Goal: Find specific page/section: Find specific page/section

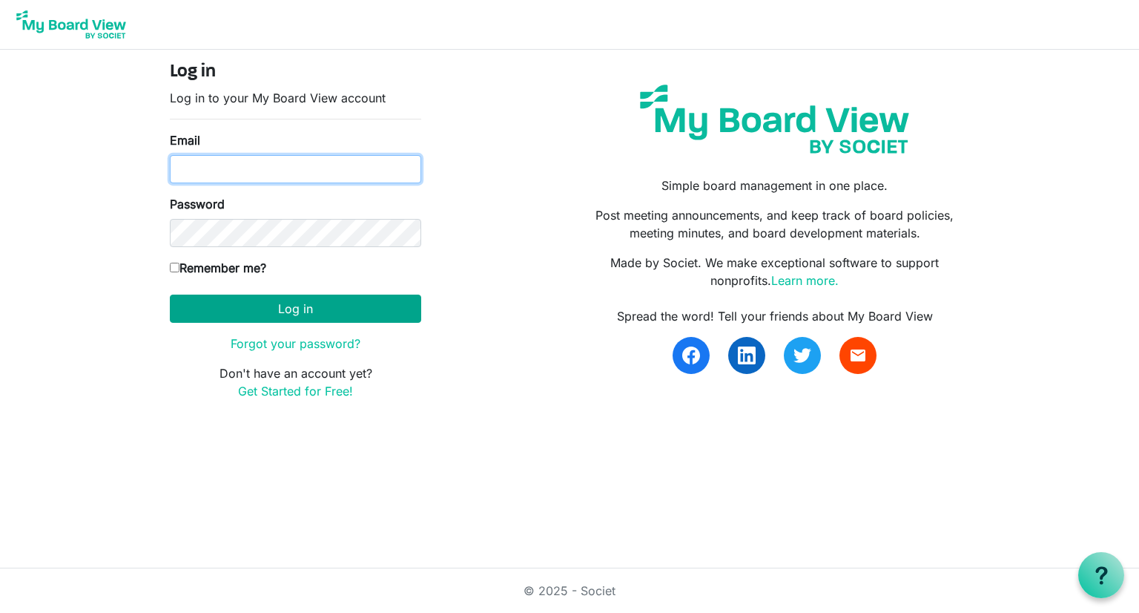
type input "executivedirector@rchsvt.org"
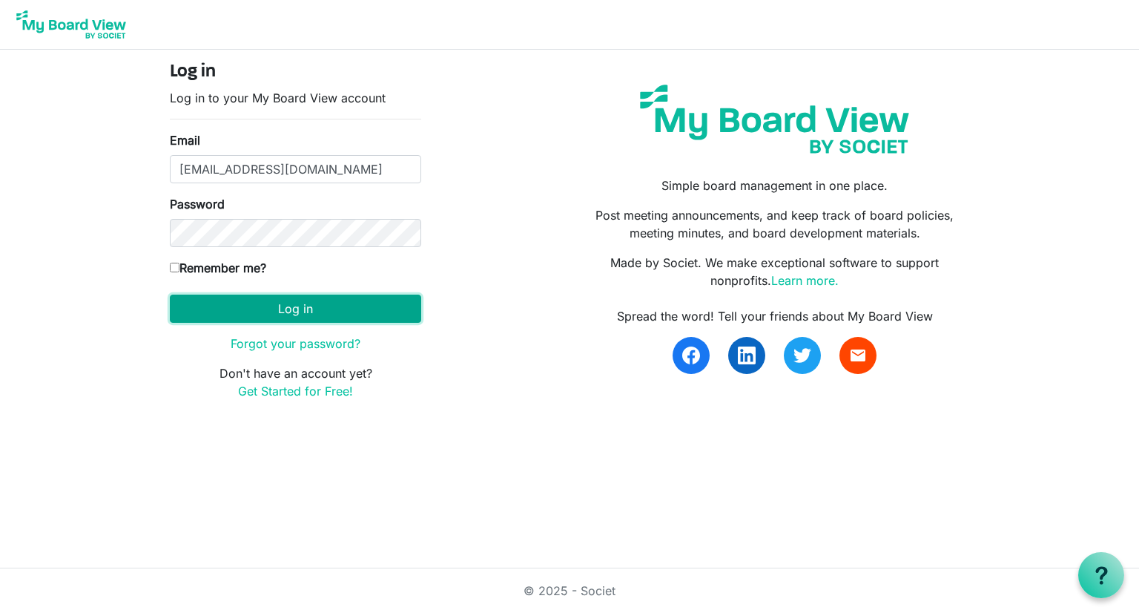
click at [225, 302] on button "Log in" at bounding box center [295, 308] width 251 height 28
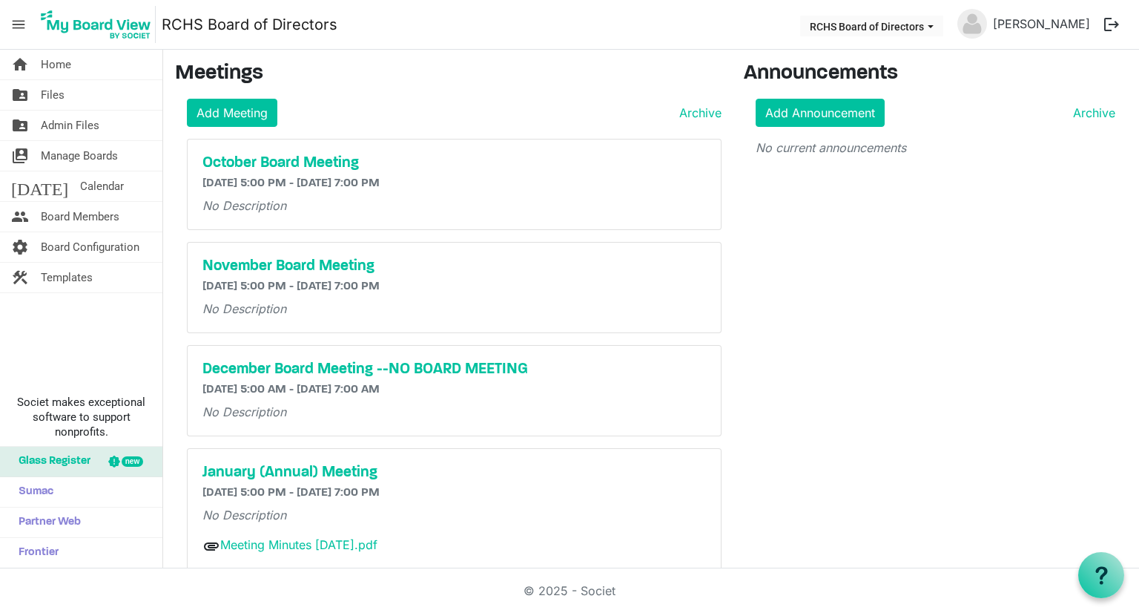
scroll to position [24, 0]
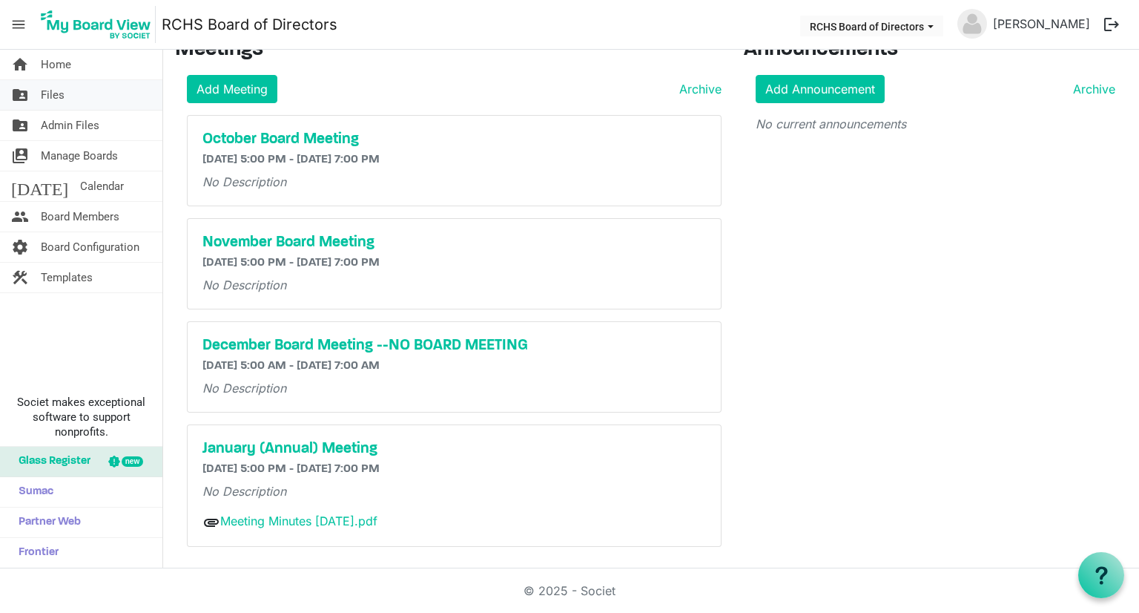
click at [53, 97] on span "Files" at bounding box center [53, 95] width 24 height 30
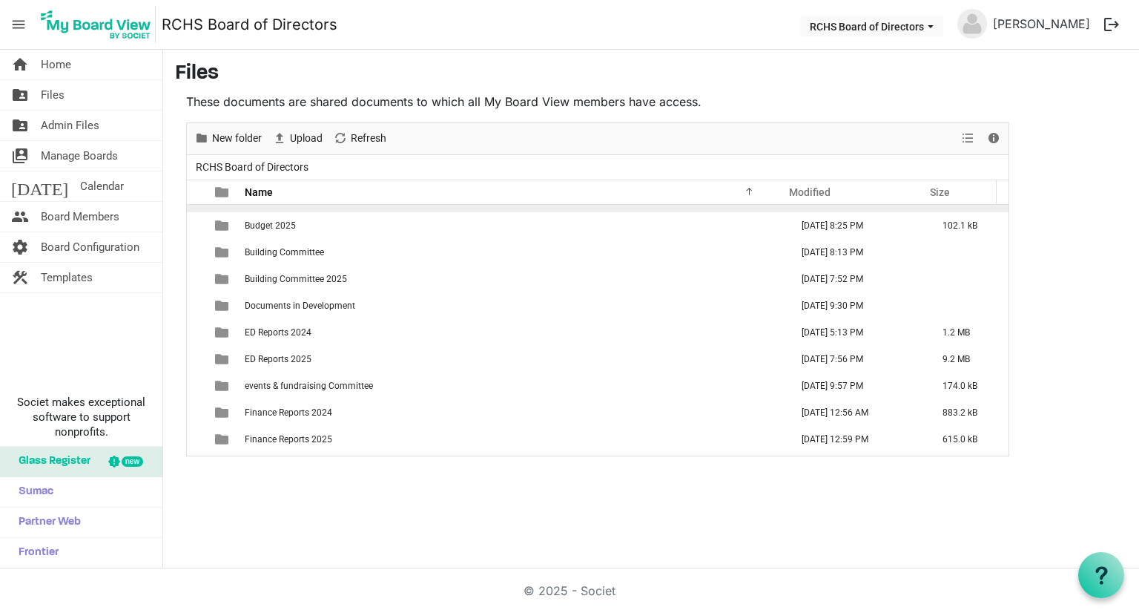
scroll to position [148, 0]
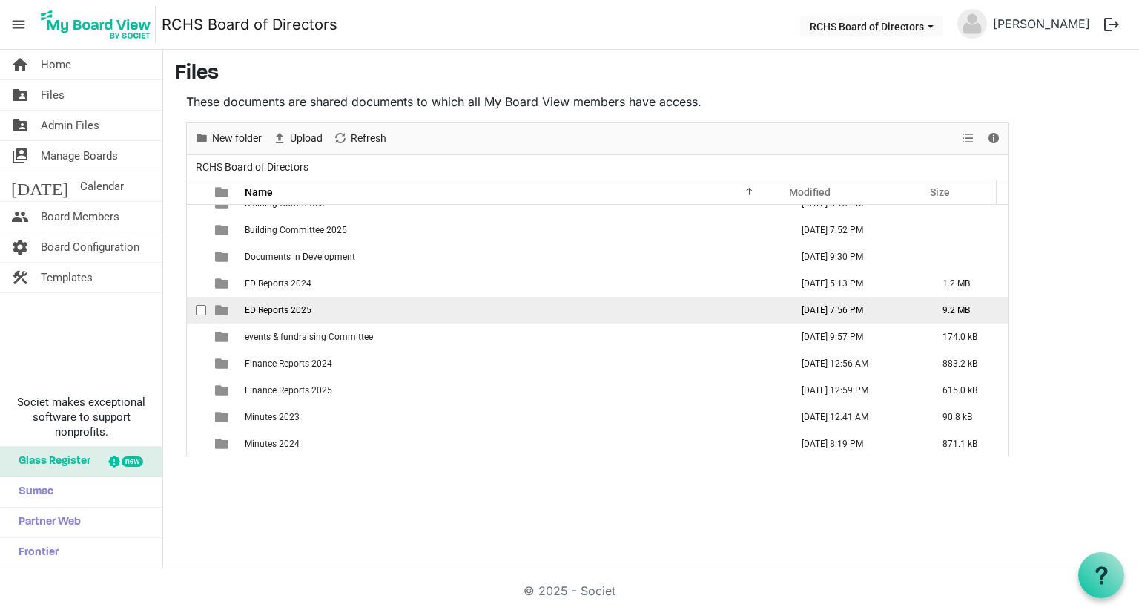
click at [276, 306] on span "ED Reports 2025" at bounding box center [278, 310] width 67 height 10
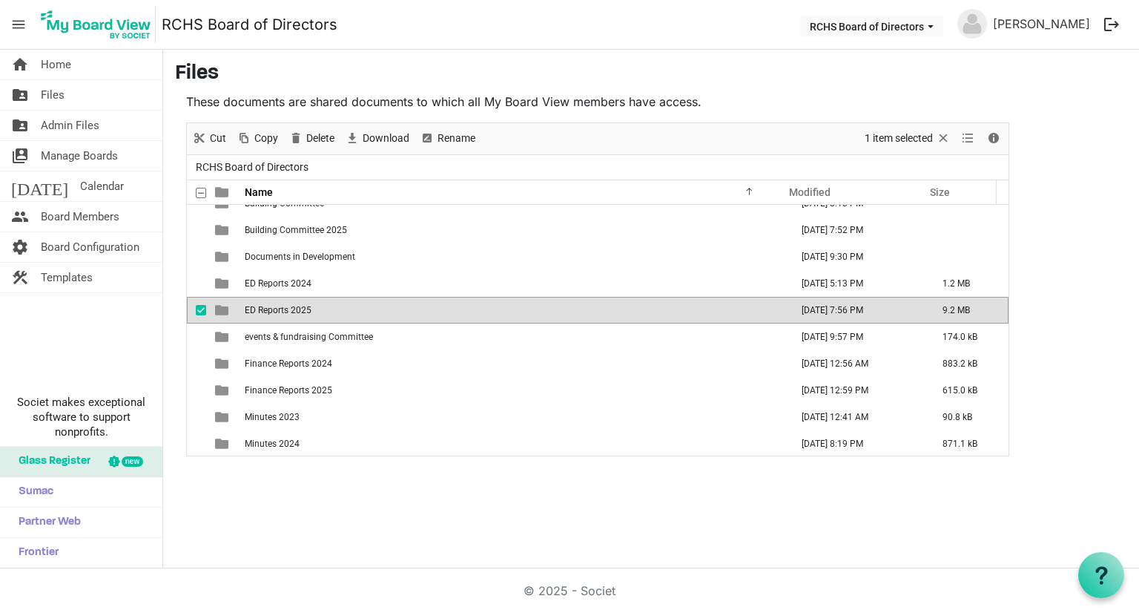
click at [278, 306] on span "ED Reports 2025" at bounding box center [278, 310] width 67 height 10
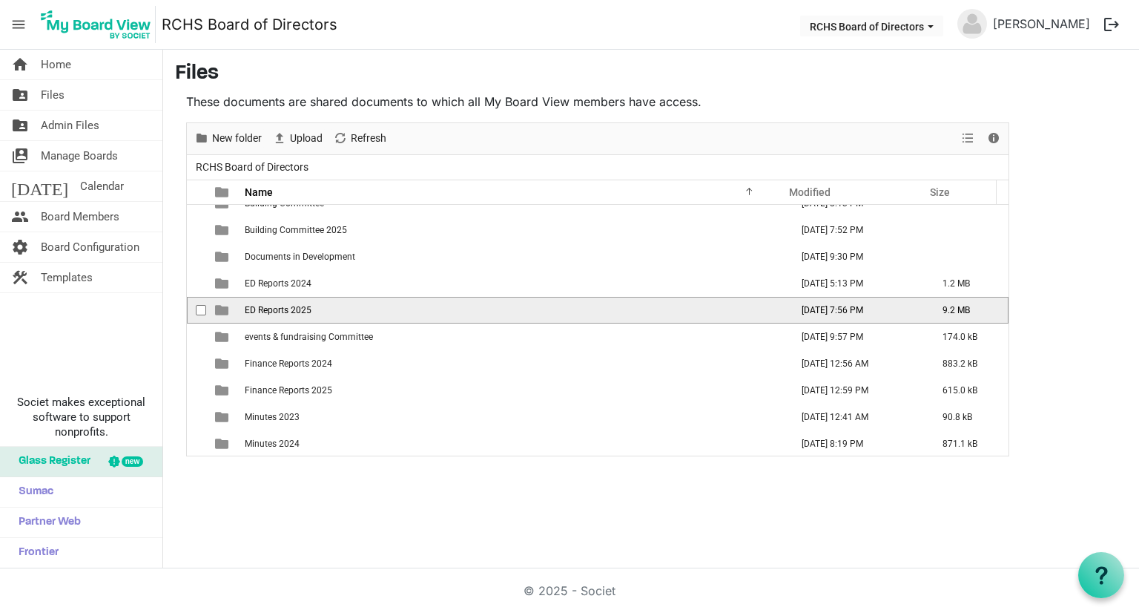
drag, startPoint x: 278, startPoint y: 306, endPoint x: 294, endPoint y: 300, distance: 16.7
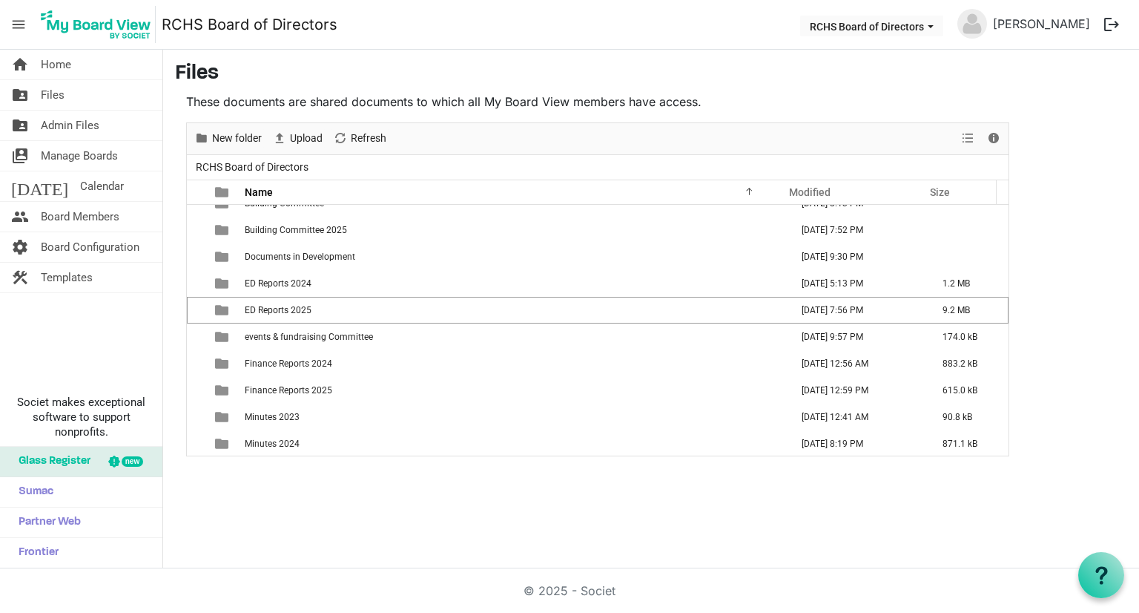
click at [279, 306] on span "ED Reports 2025" at bounding box center [278, 310] width 67 height 10
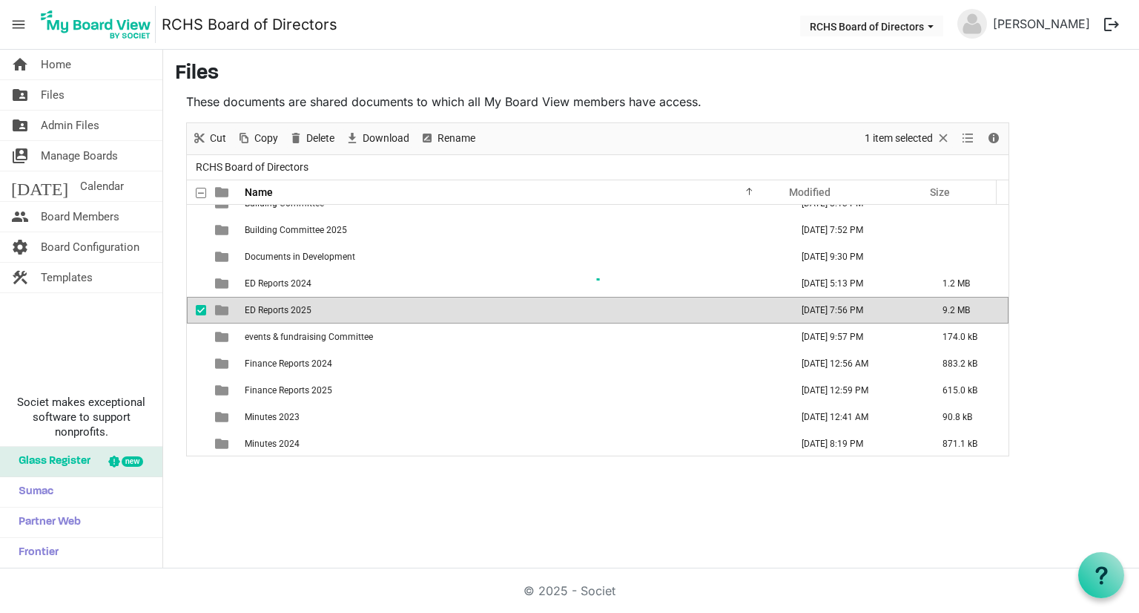
scroll to position [0, 0]
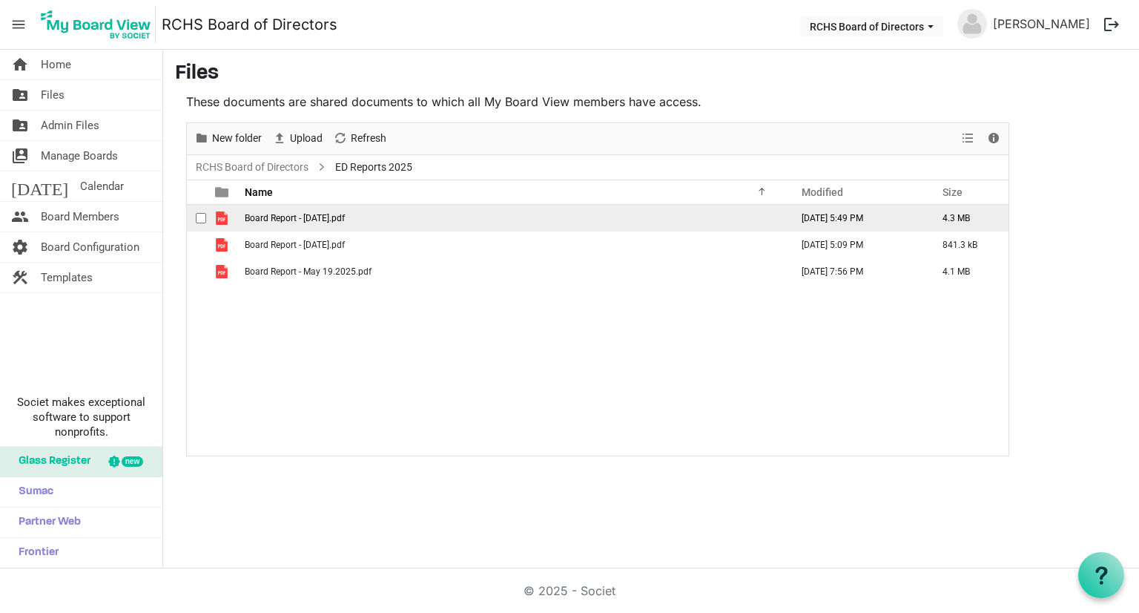
click at [306, 213] on span "Board Report - [DATE].pdf" at bounding box center [295, 218] width 100 height 10
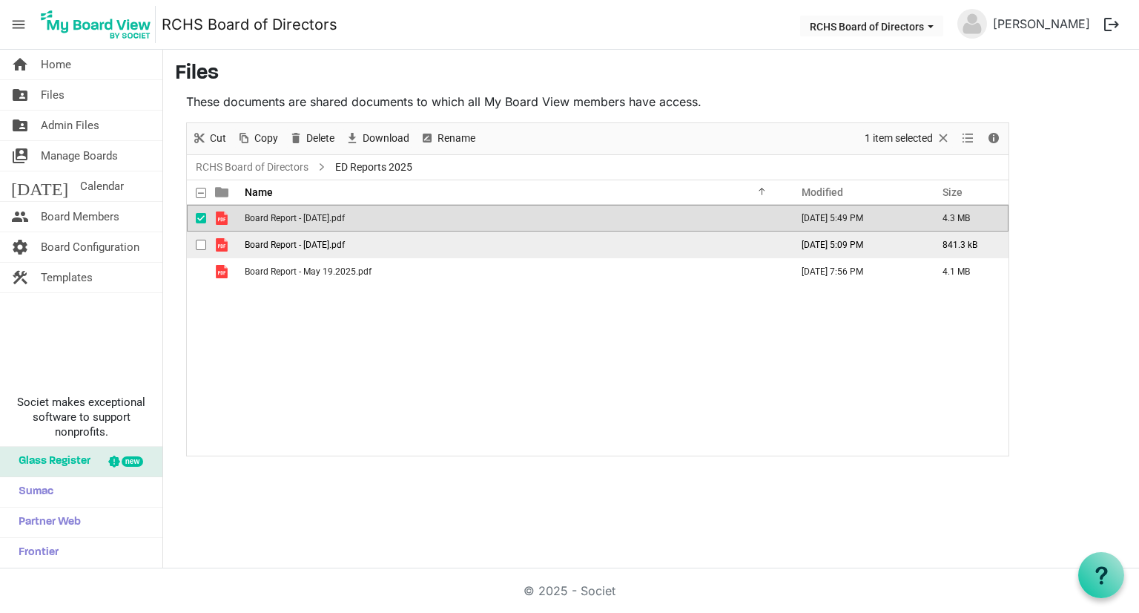
click at [277, 245] on span "Board Report - [DATE].pdf" at bounding box center [295, 245] width 100 height 10
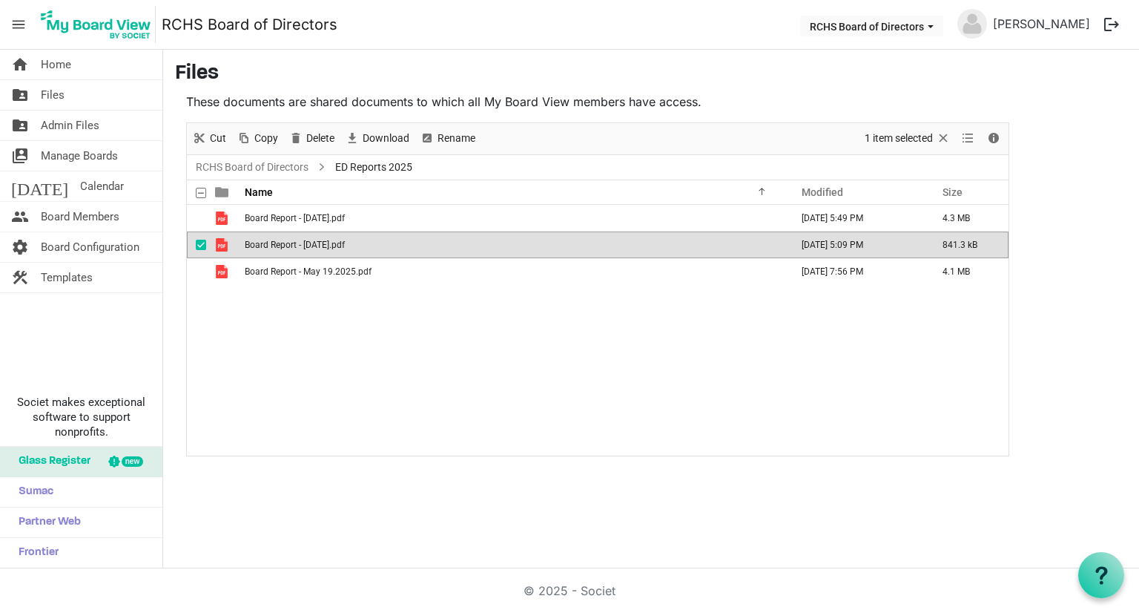
click at [277, 245] on span "Board Report - [DATE].pdf" at bounding box center [295, 245] width 100 height 10
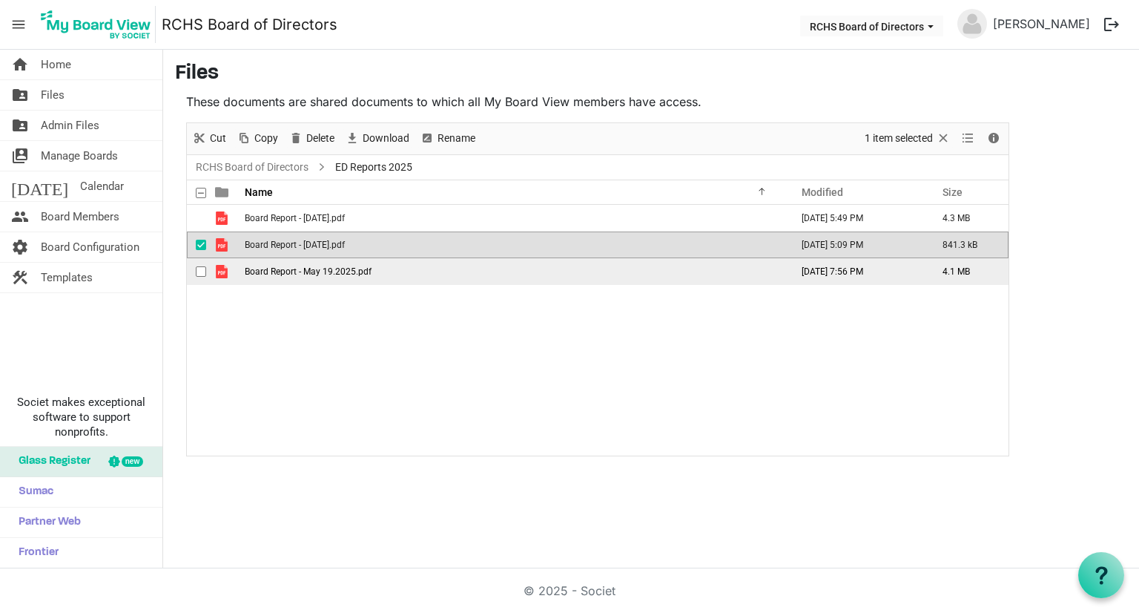
click at [303, 276] on td "Board Report - May 19.2025.pdf" at bounding box center [513, 271] width 546 height 27
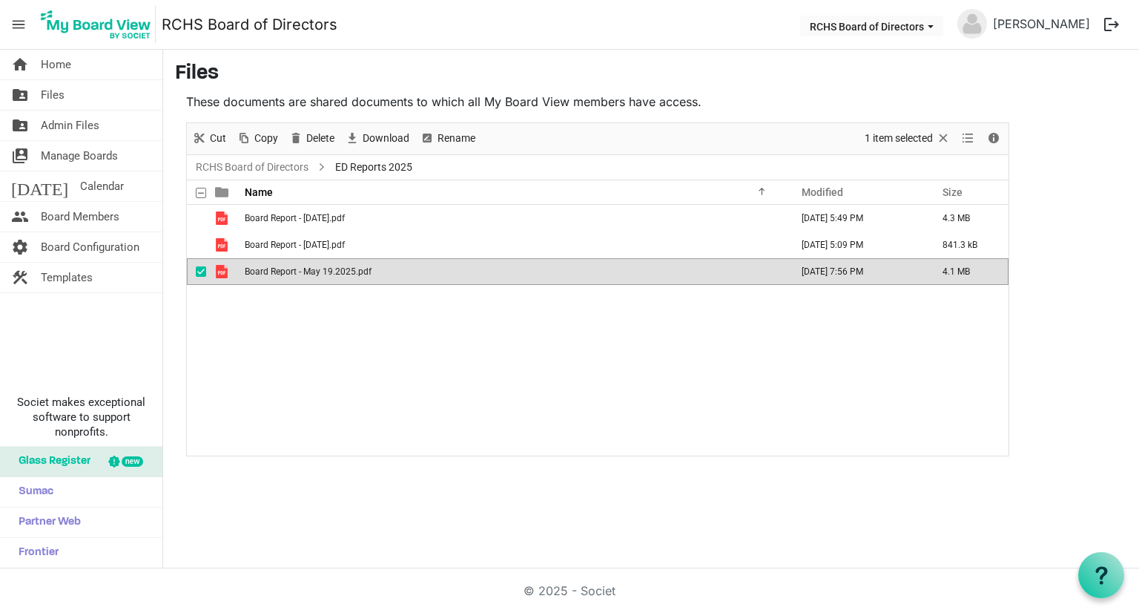
click at [303, 276] on td "Board Report - May 19.2025.pdf" at bounding box center [513, 271] width 546 height 27
click at [1105, 131] on main "Files These documents are shared documents to which all My Board View members h…" at bounding box center [651, 259] width 976 height 418
click at [53, 128] on span "Admin Files" at bounding box center [70, 126] width 59 height 30
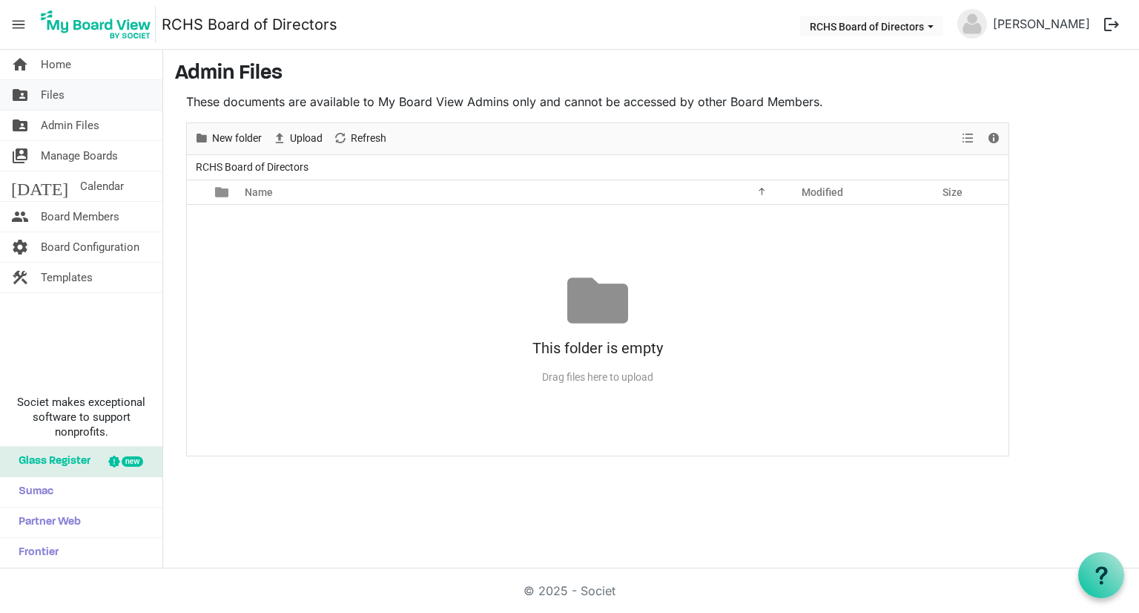
click at [53, 96] on span "Files" at bounding box center [53, 95] width 24 height 30
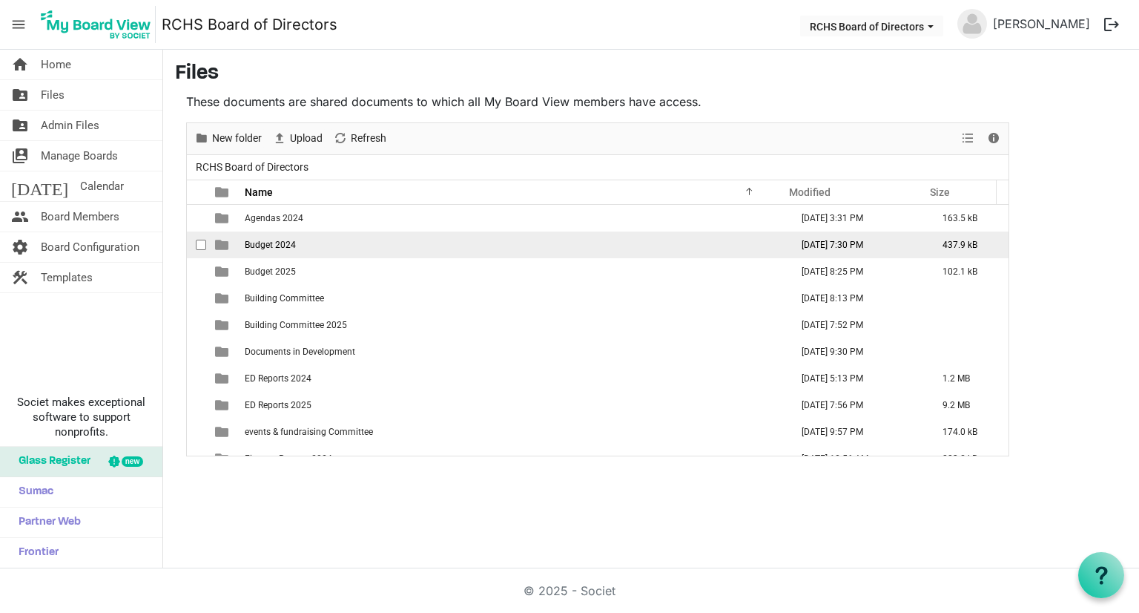
scroll to position [74, 0]
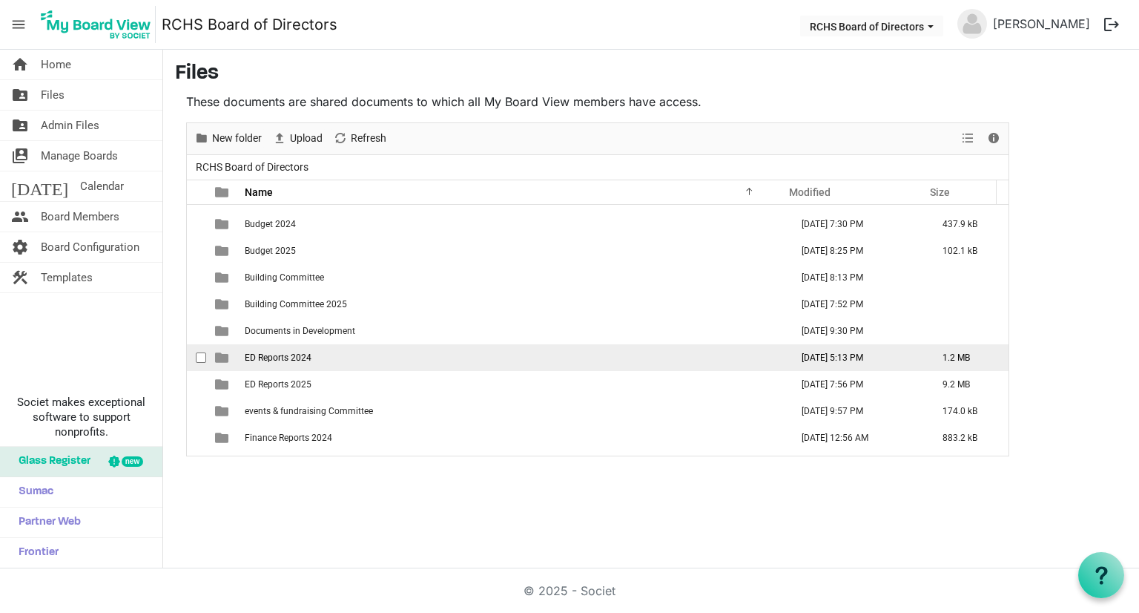
click at [270, 356] on span "ED Reports 2024" at bounding box center [278, 357] width 67 height 10
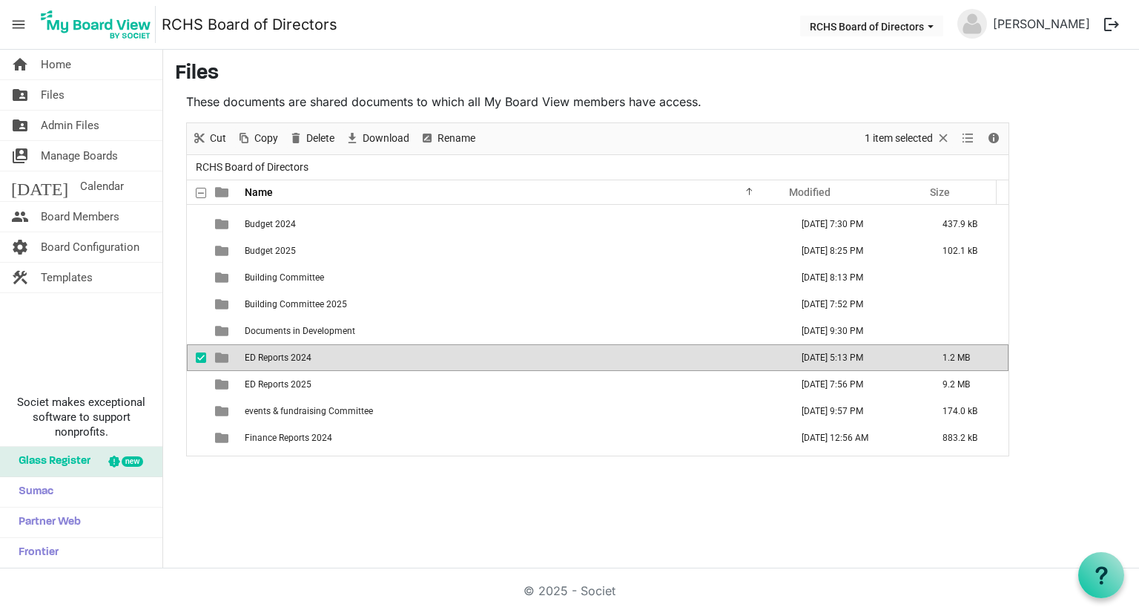
click at [270, 356] on span "ED Reports 2024" at bounding box center [278, 357] width 67 height 10
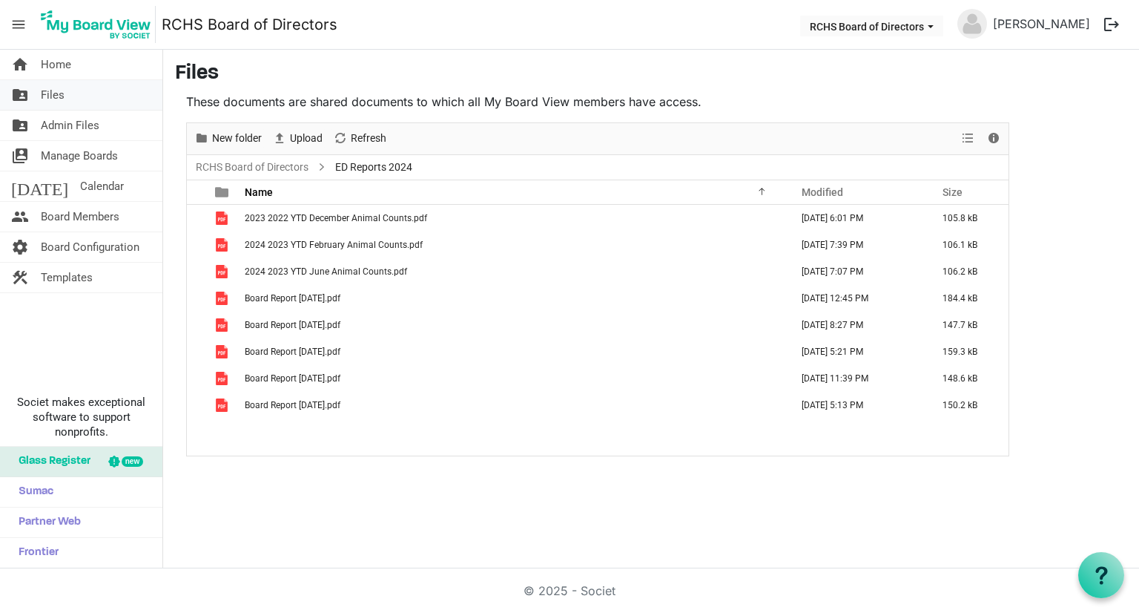
click at [49, 93] on span "Files" at bounding box center [53, 95] width 24 height 30
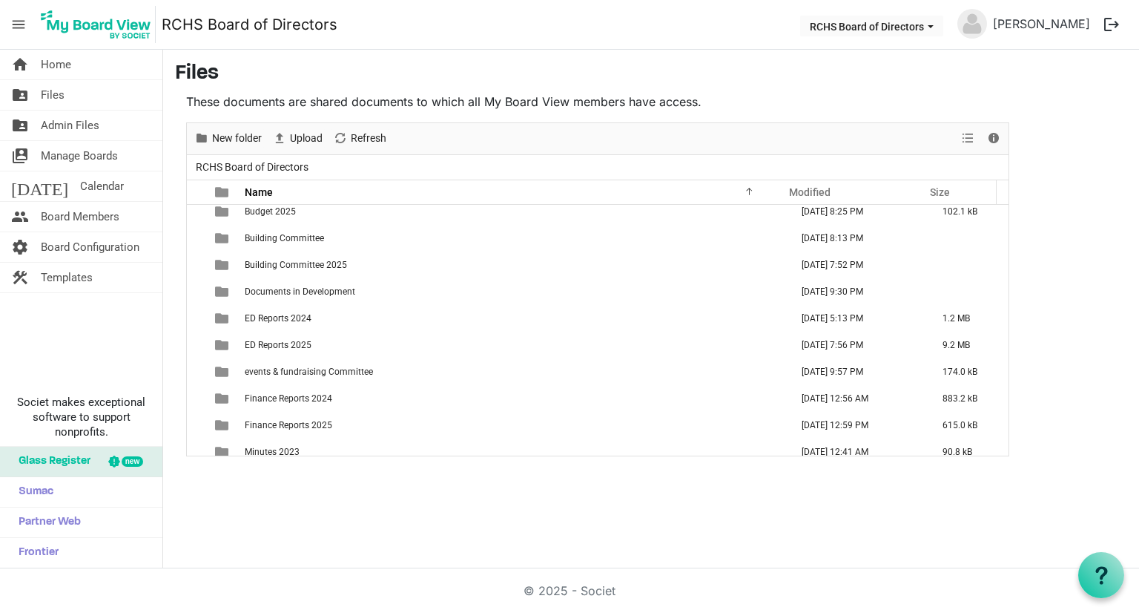
scroll to position [78, 0]
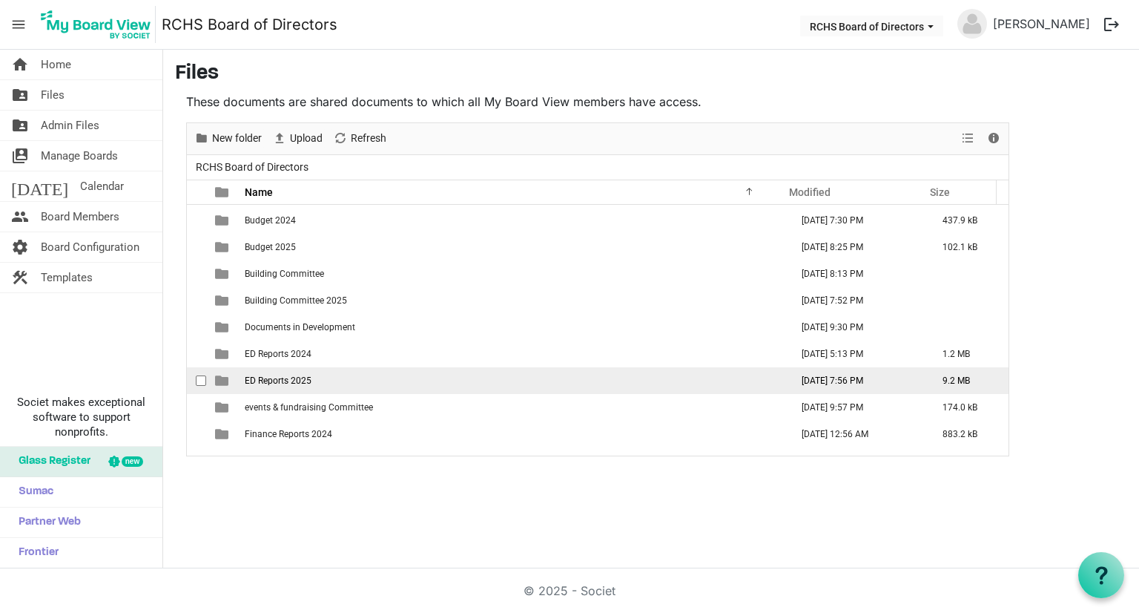
click at [297, 375] on span "ED Reports 2025" at bounding box center [278, 380] width 67 height 10
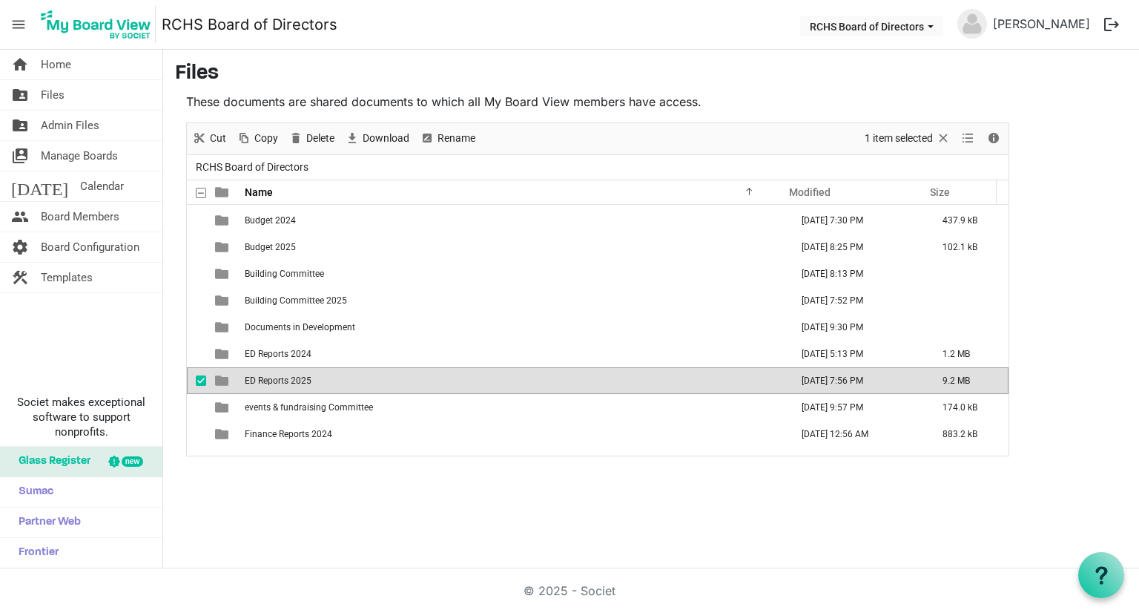
click at [297, 375] on span "ED Reports 2025" at bounding box center [278, 380] width 67 height 10
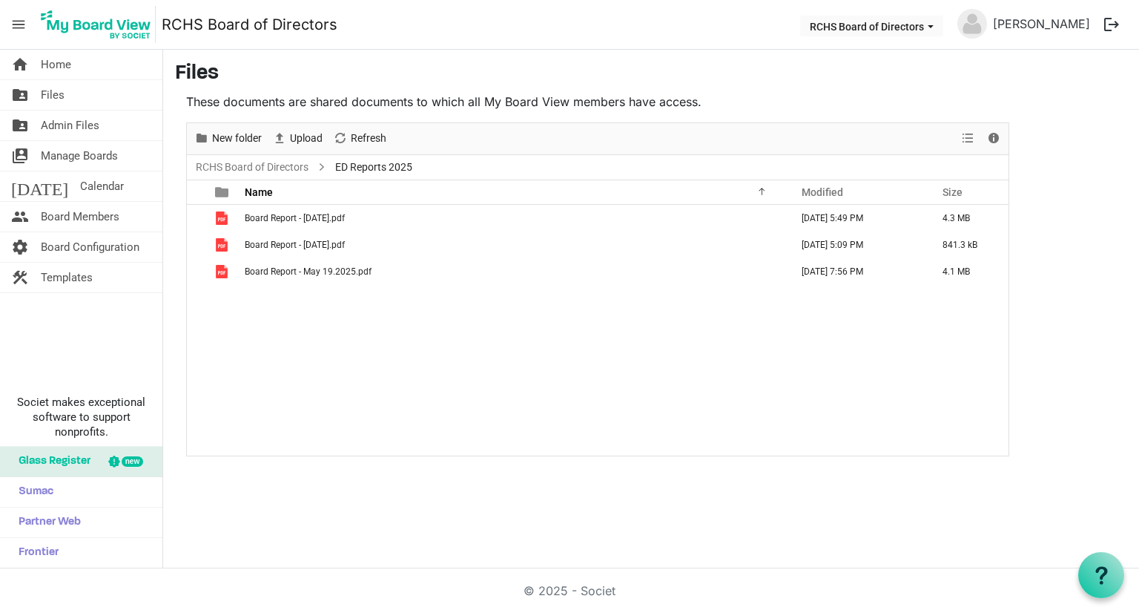
scroll to position [0, 0]
